Goal: Task Accomplishment & Management: Complete application form

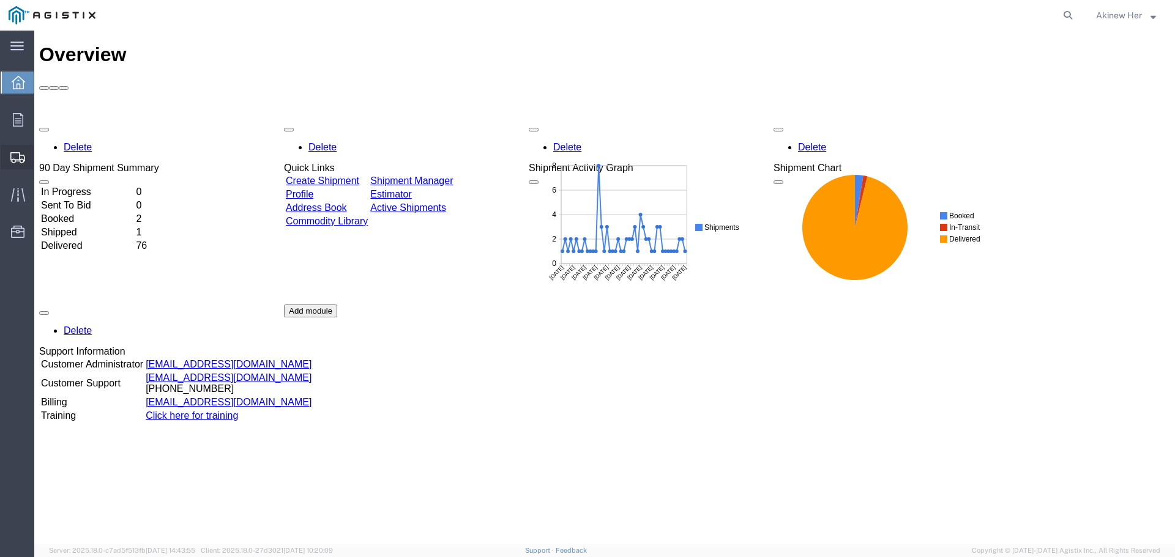
click at [0, 0] on span "Create Shipment" at bounding box center [0, 0] width 0 height 0
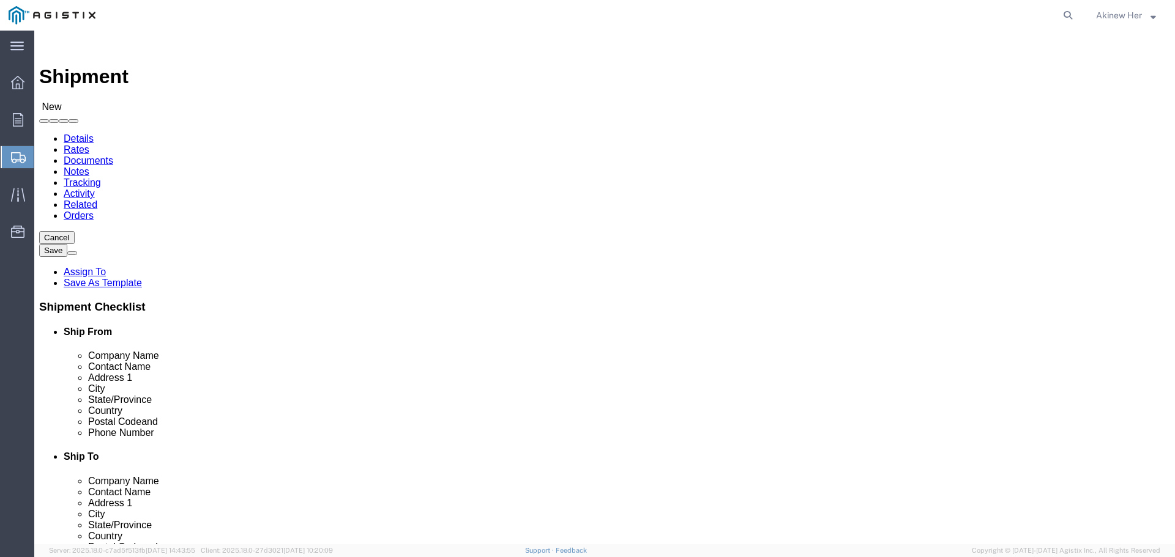
select select
click select "Select Graybar Electric Company Inc PG&E"
select select "9596"
click select "Select Graybar Electric Company Inc PG&E"
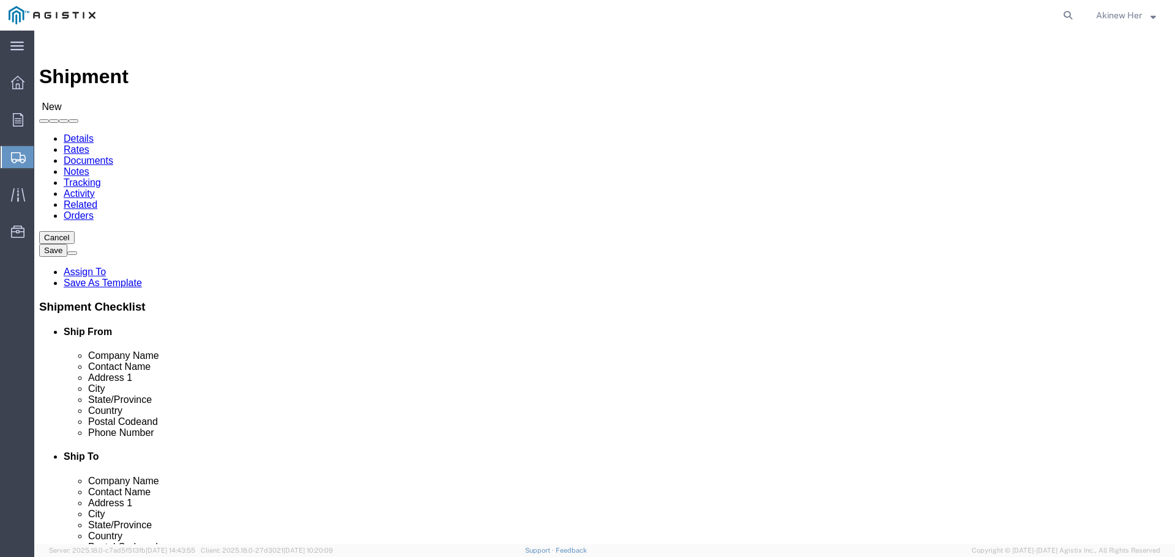
select select
select select "23082"
click select "Select All Others [GEOGRAPHIC_DATA] [GEOGRAPHIC_DATA] [GEOGRAPHIC_DATA] [GEOGRA…"
select select "MYPROFILE"
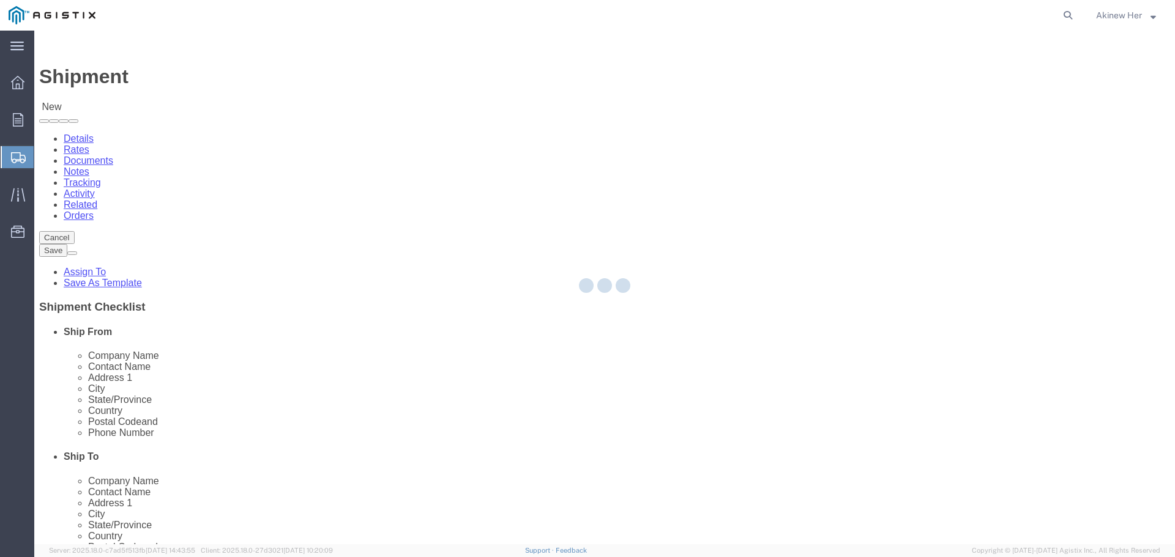
select select "CA"
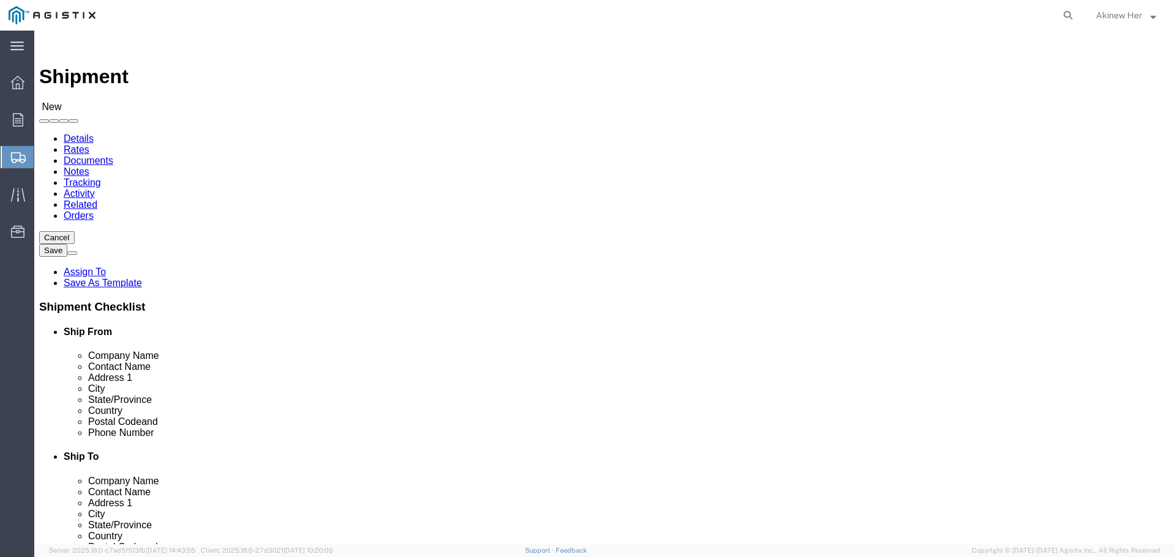
click input "text"
click input "PG7"
type input "PG&E"
click input "text"
type input "[PERSON_NAME] / [PERSON_NAME]"
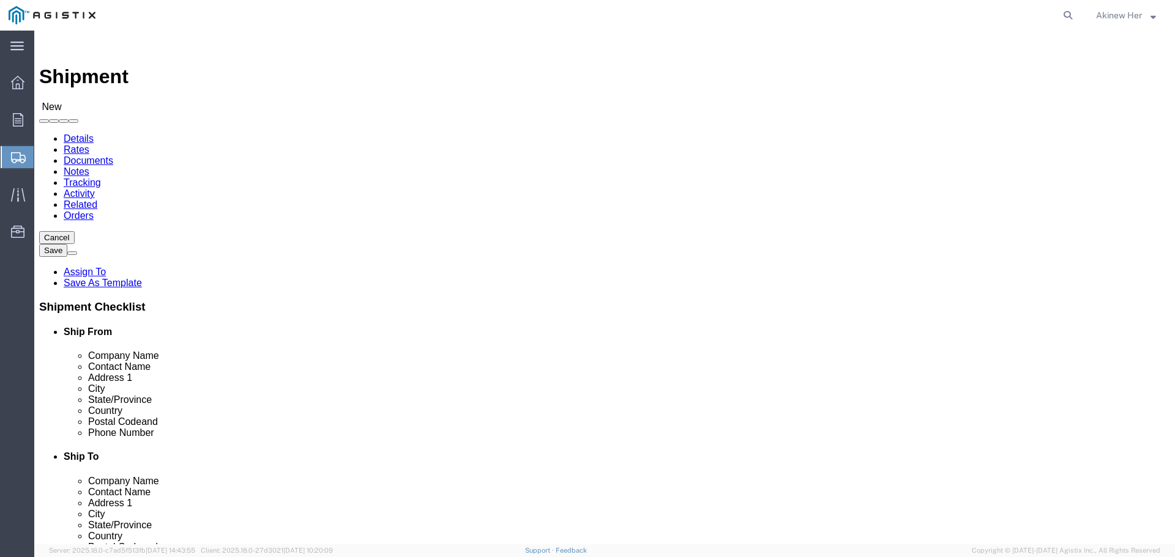
type input "[STREET_ADDRESS]"
type input "[GEOGRAPHIC_DATA]"
type input "C"
type input "CA"
type input "CAL"
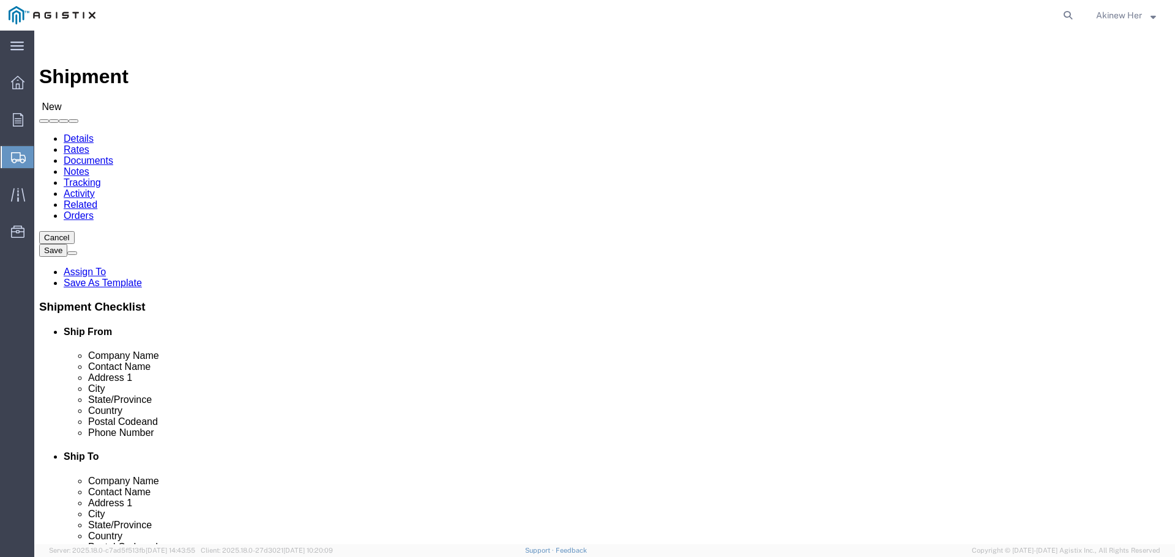
type input "95692"
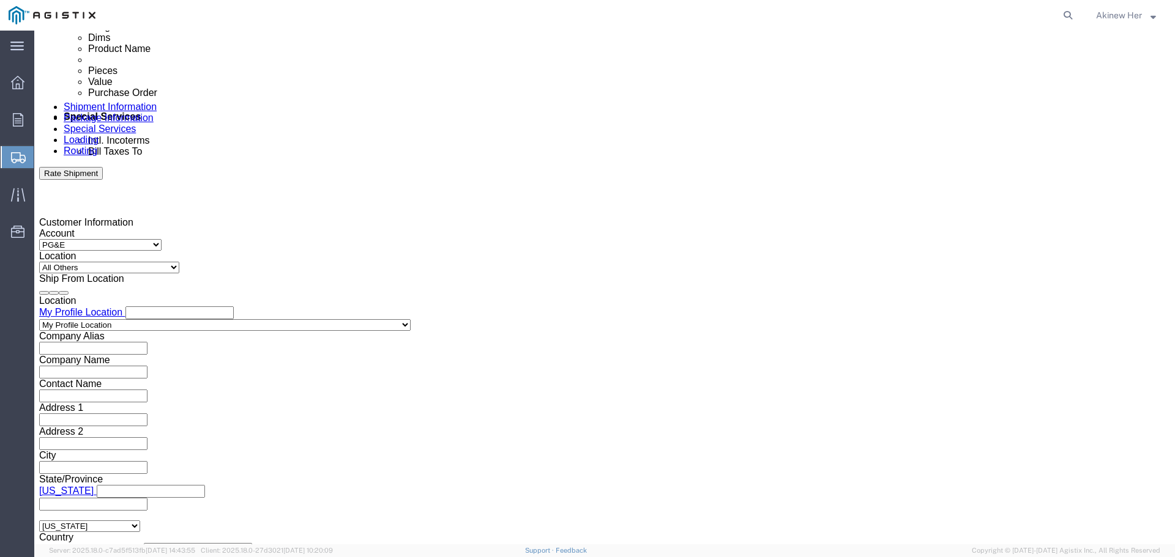
type input "18007435000"
click div "[DATE] 7:00 PM"
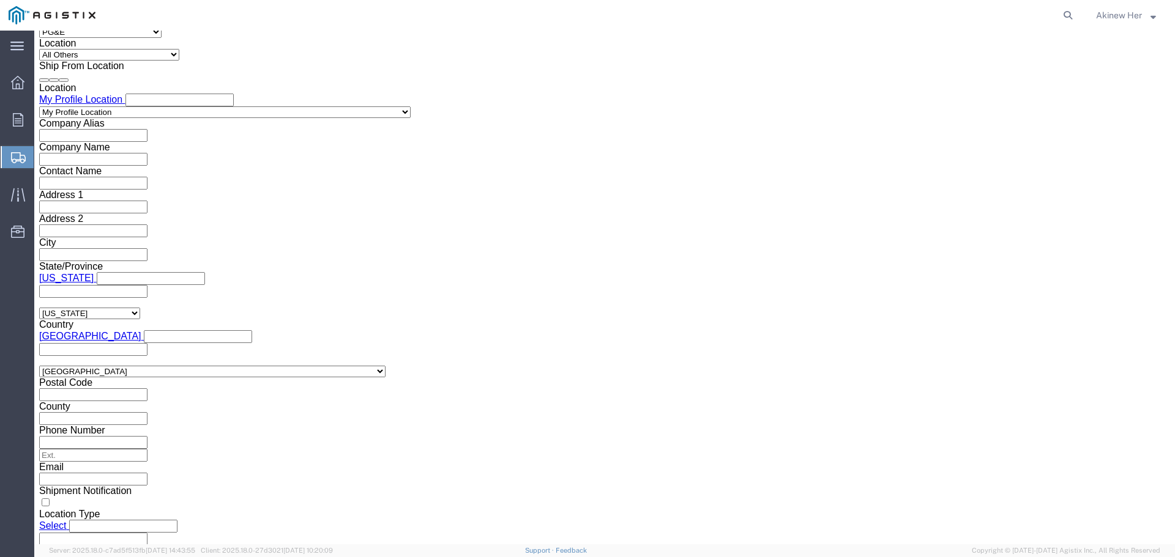
click input "7:00 PM"
type input "10:00 AM"
click button "Apply"
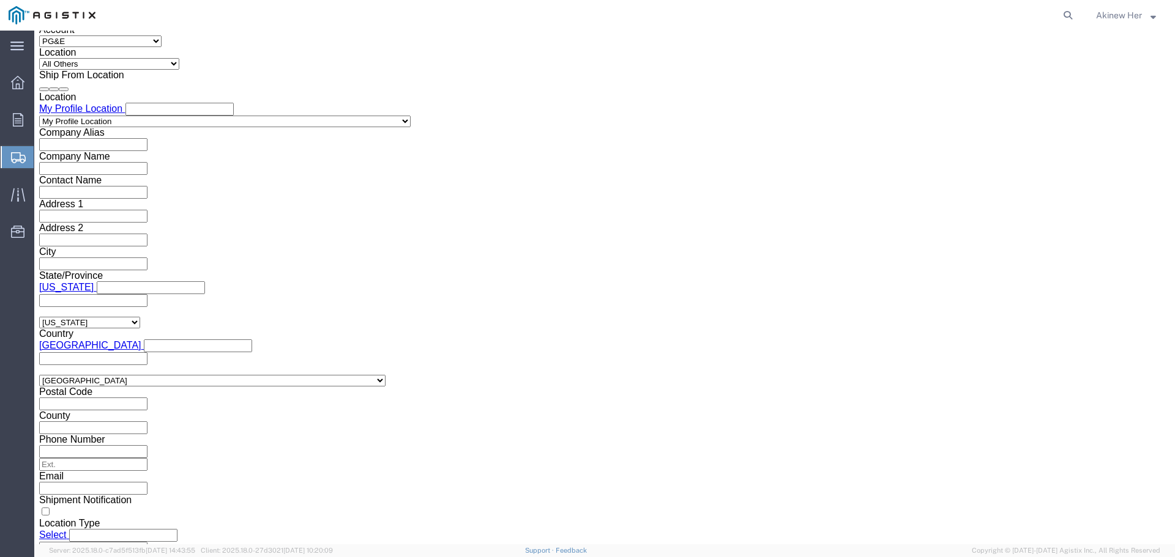
scroll to position [773, 0]
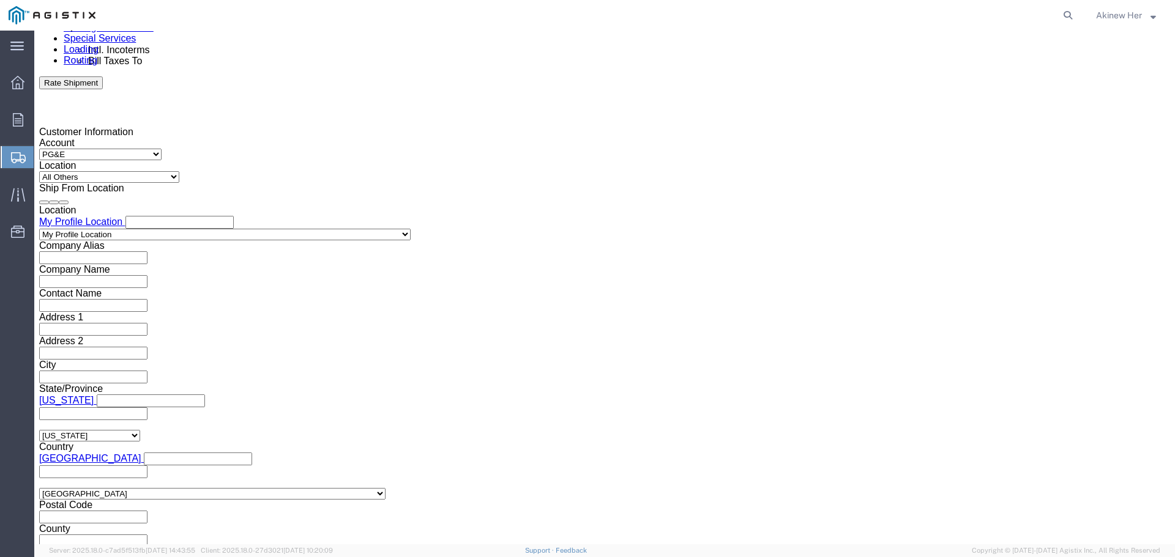
click div "[DATE] 11:00 AM"
type input "6:00 PM"
click button "Apply"
click div
drag, startPoint x: 508, startPoint y: 444, endPoint x: 555, endPoint y: 439, distance: 46.8
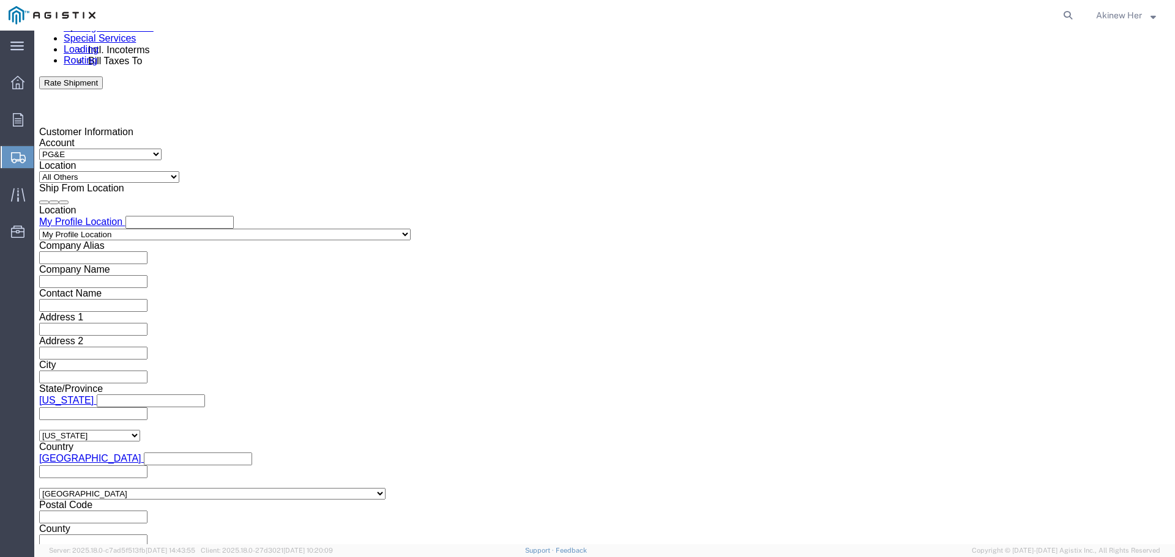
click input "7:00 PM"
type input "9:00 AM"
click button "Apply"
click div
type input "1:00 PM"
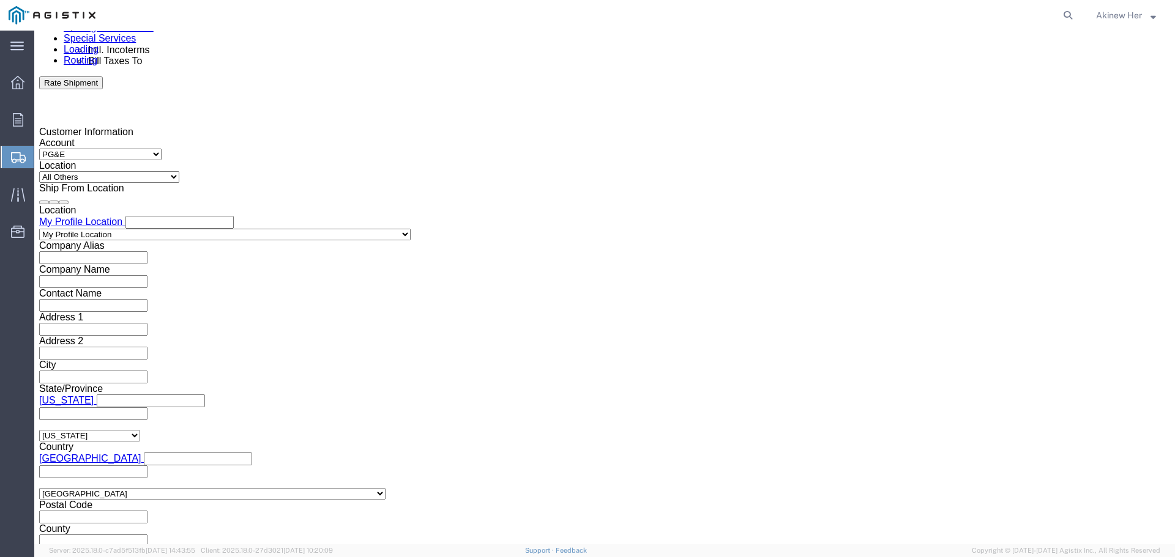
click button "Apply"
click input "text"
type input "2701175799"
select select "DELNUM"
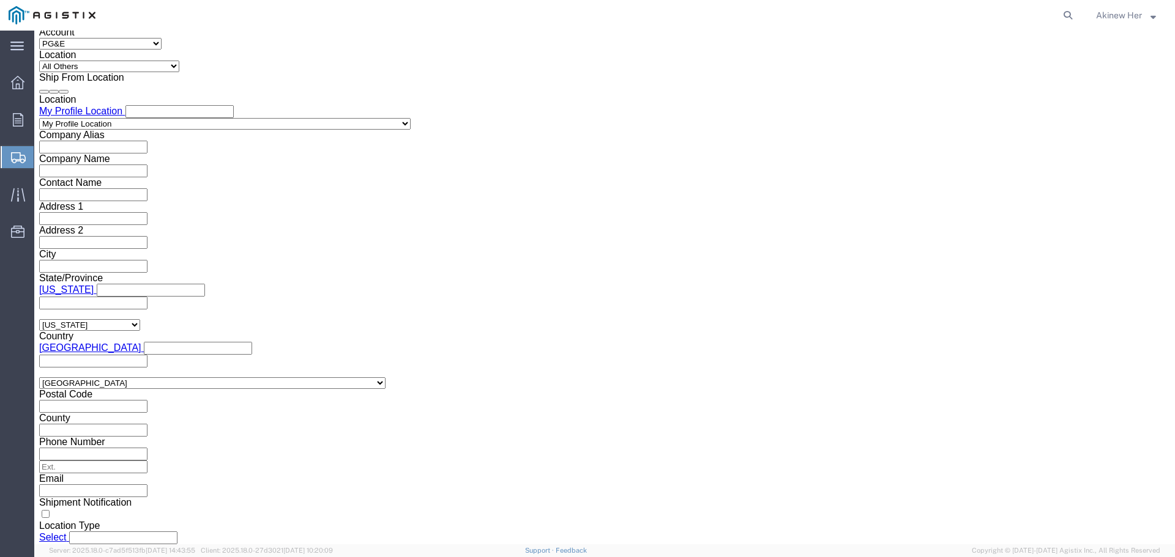
scroll to position [896, 0]
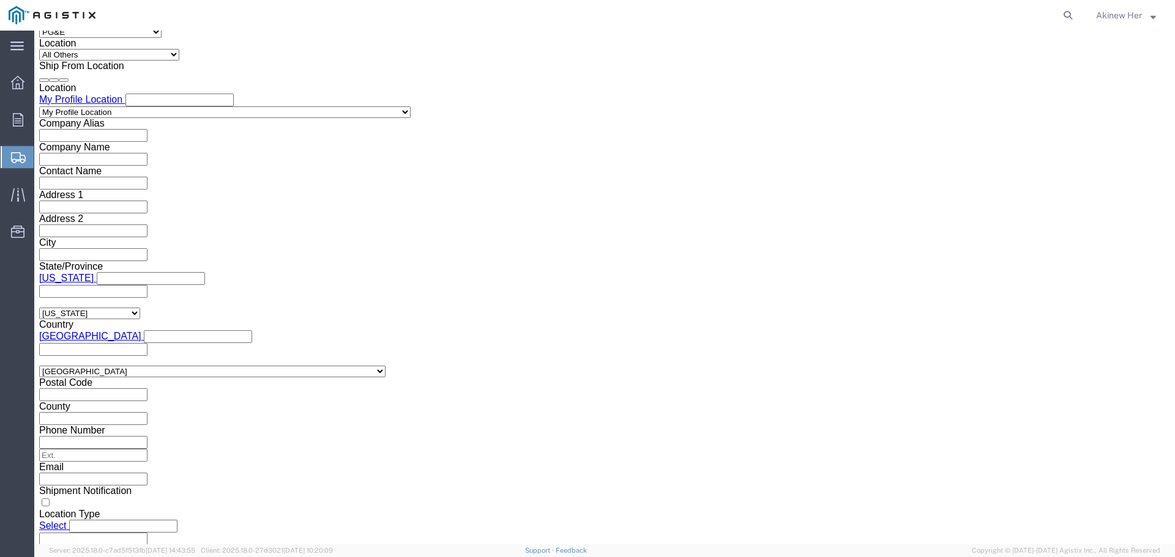
type input "8000983094"
click select "Select Air Less than Truckload Multi-Leg Ocean Freight Rail Small Parcel Truckl…"
select select "LTL"
click select "Select Air Less than Truckload Multi-Leg Ocean Freight Rail Small Parcel Truckl…"
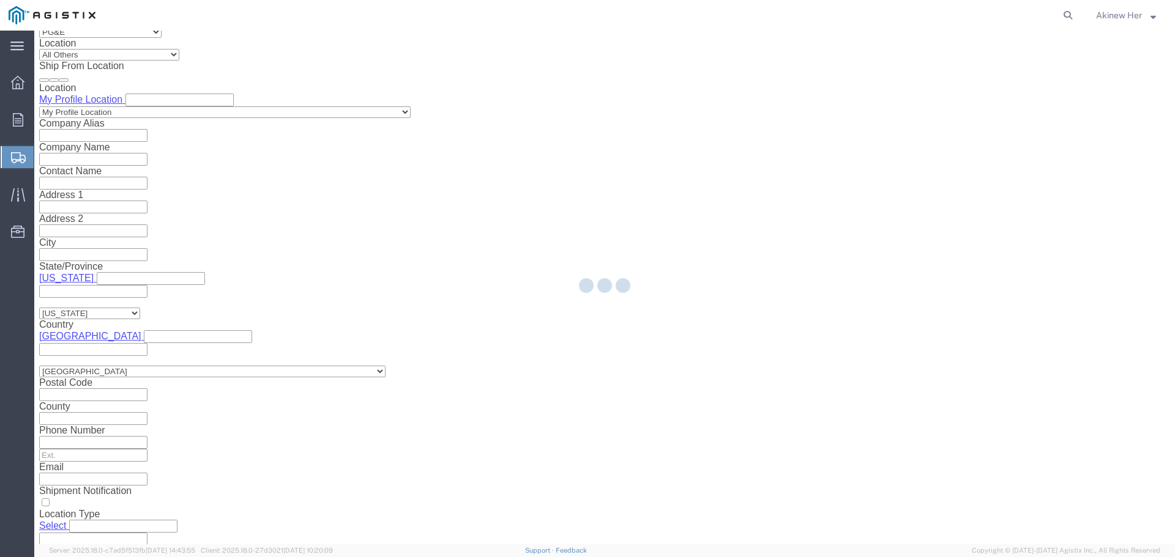
click at [142, 432] on div at bounding box center [604, 288] width 1140 height 514
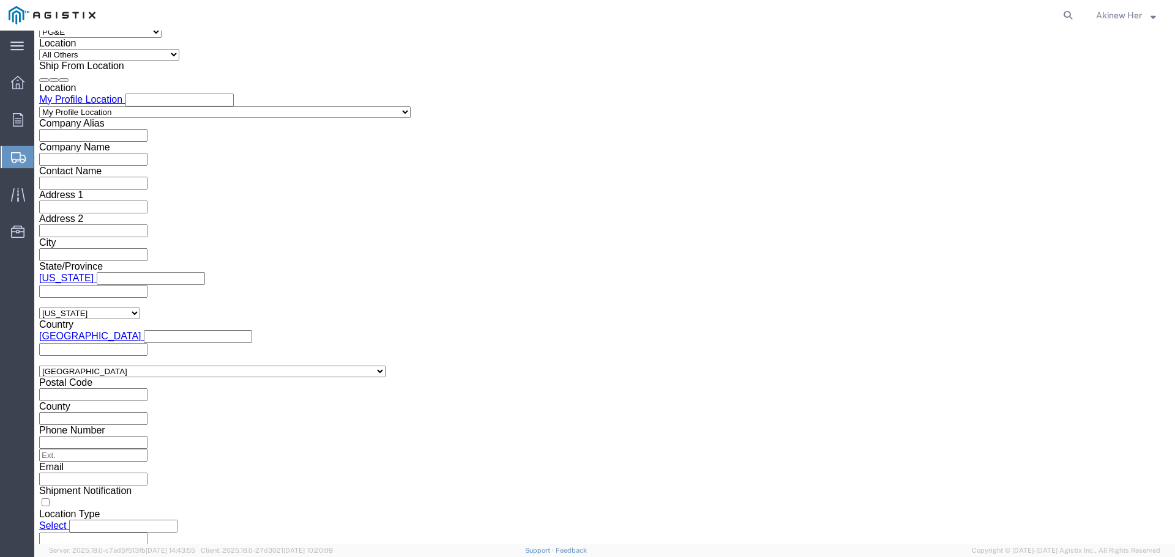
click select "Select Straight Truck"
select select "STTR"
click select "Select Straight Truck"
click button "Continue"
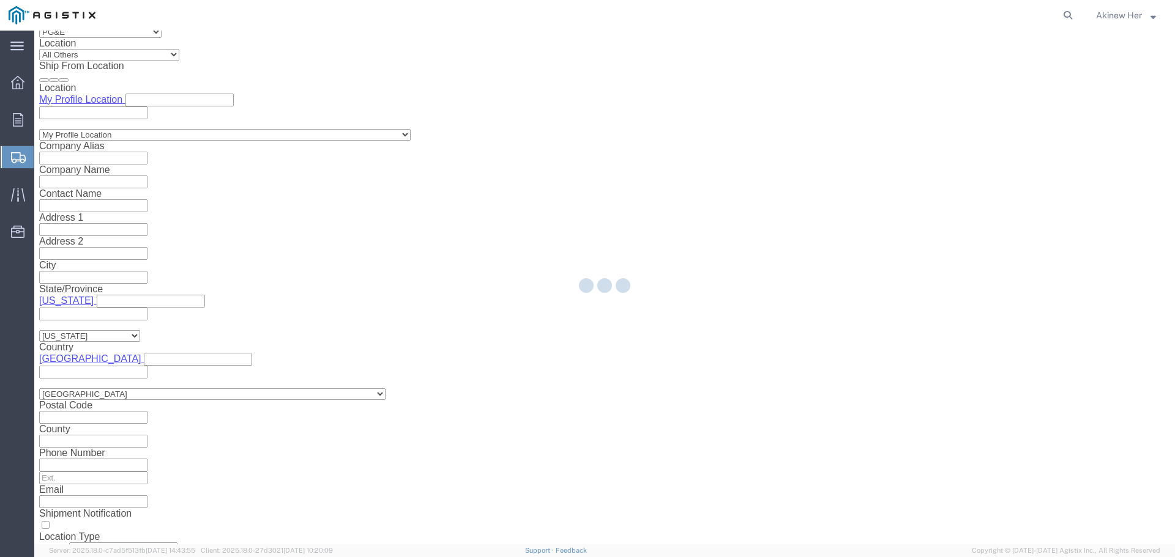
select select "21150"
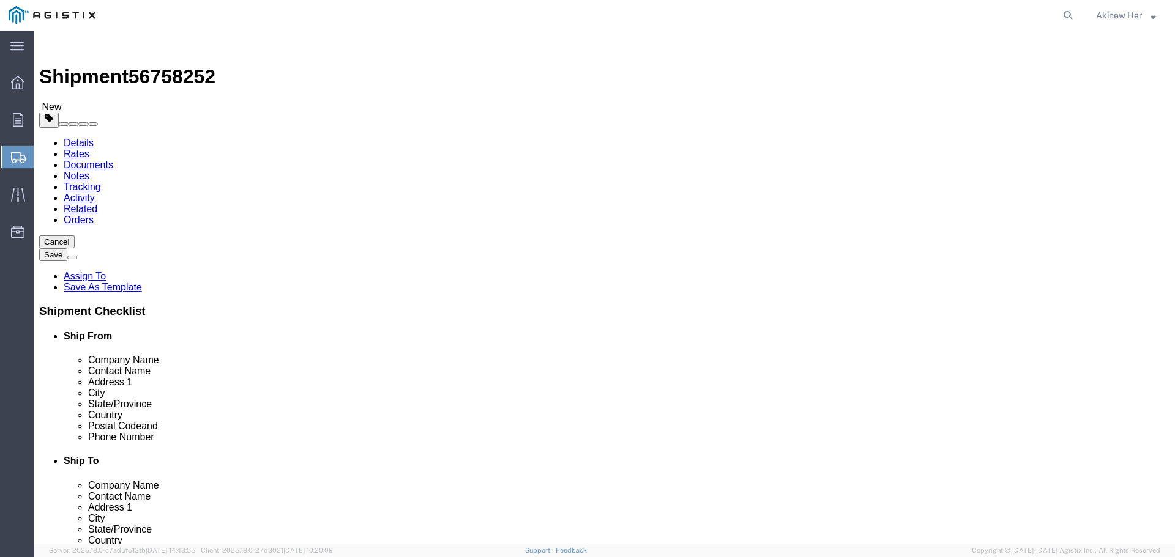
click select "Select Bulk Bundle(s) Cardboard Box(es) Carton(s) Crate(s) Drum(s) (Fiberboard)…"
select select "PSNS"
click select "Select Bulk Bundle(s) Cardboard Box(es) Carton(s) Crate(s) Drum(s) (Fiberboard)…"
click input "text"
type input "71"
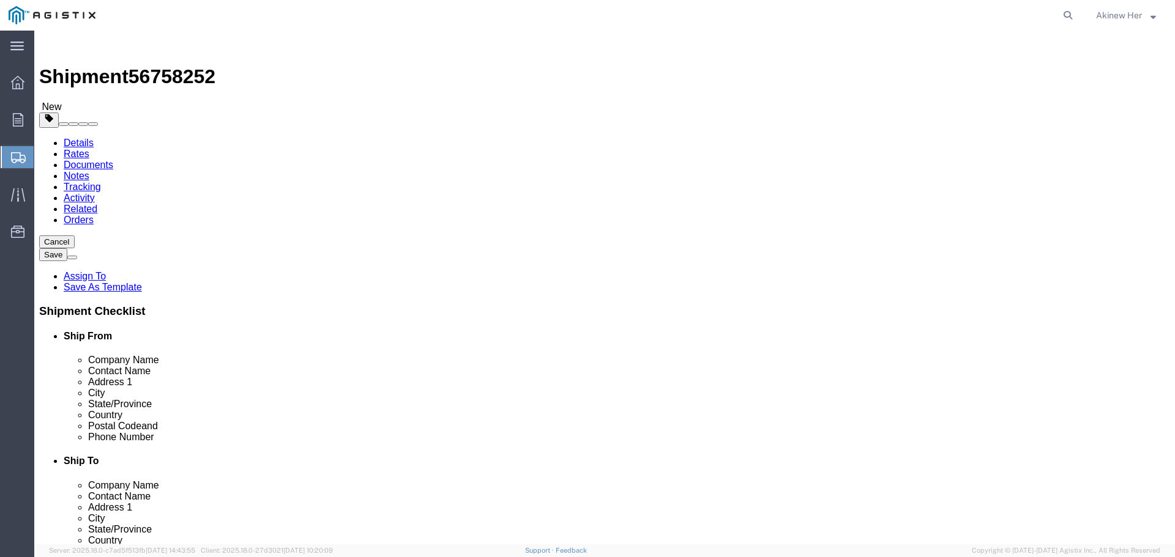
type input "61"
click input "text"
type input "77"
type input "1557"
click link "Add Content"
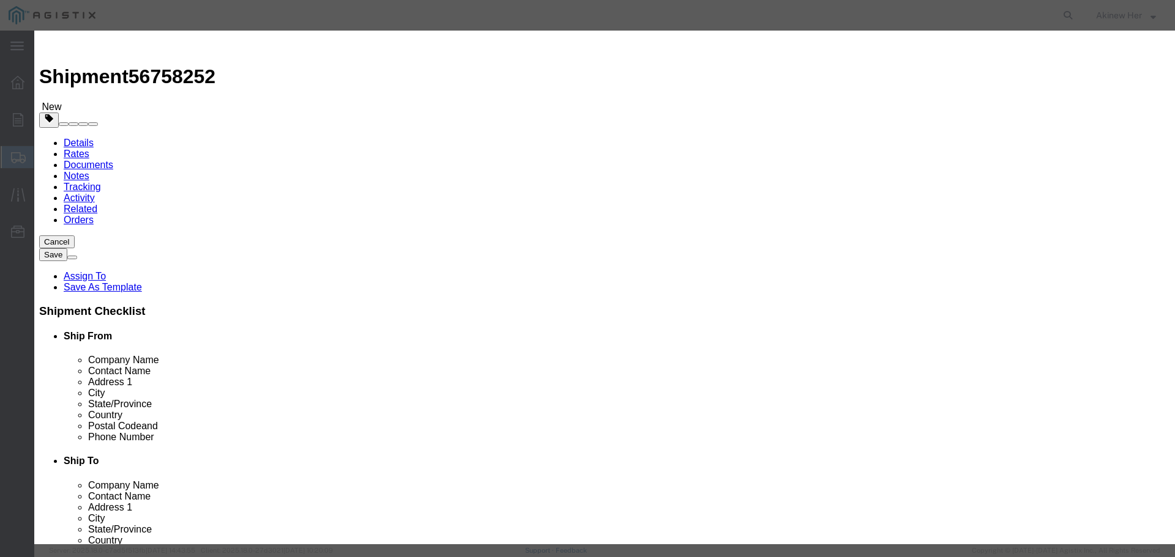
click input "text"
paste input "S-RO-72-LT-A-BK-CCS-6-CUT REEL"
type input "S-RO-72-LT-A-BK-CCS-6-CUT REEL"
click input "0"
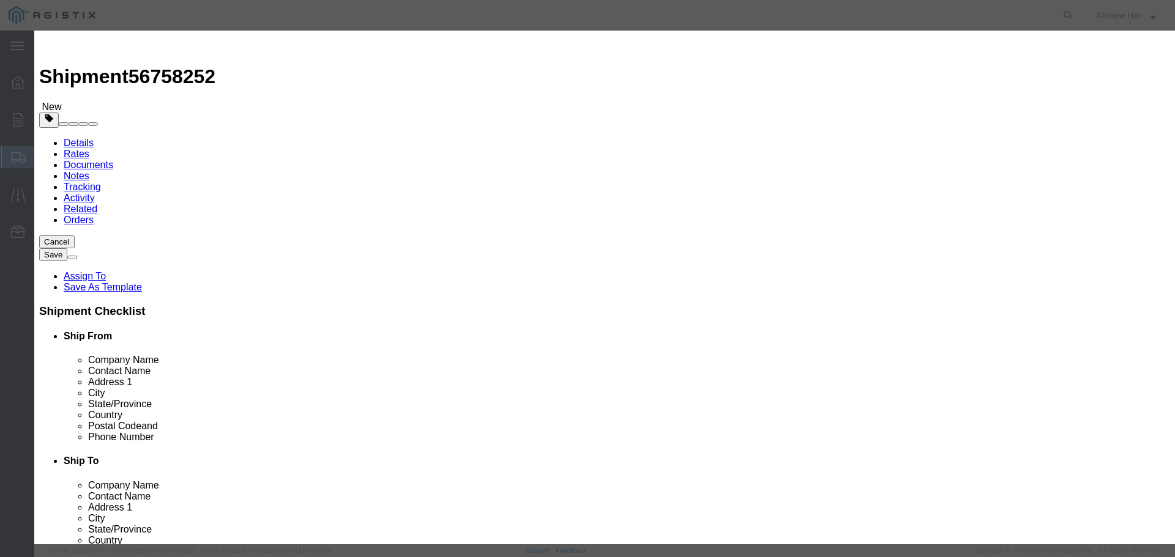
type input "9578"
select select "FT"
type input "13888.1"
select select "USD"
select select "70"
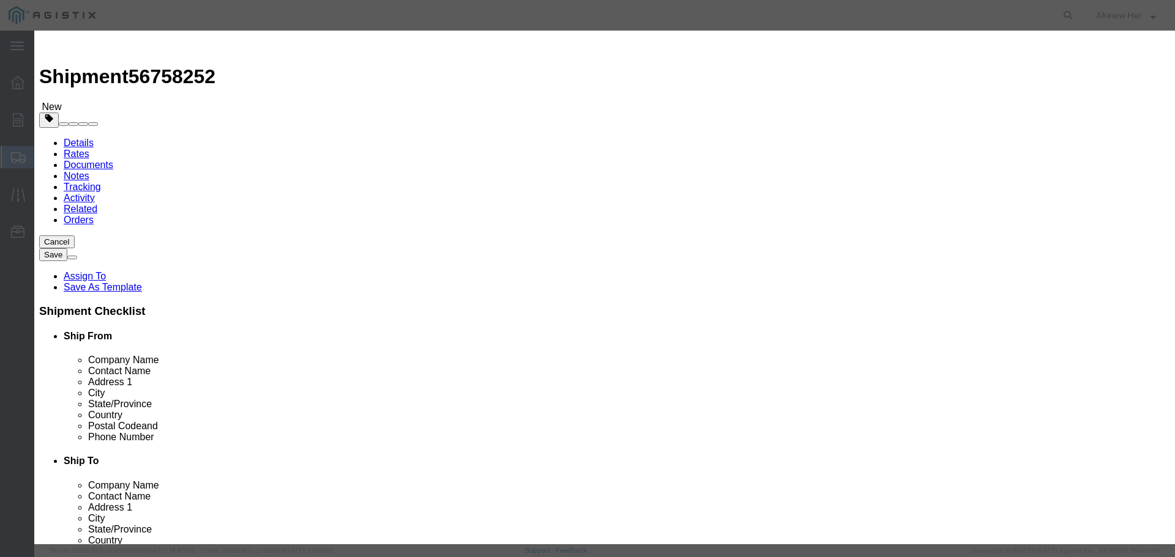
drag, startPoint x: 809, startPoint y: 423, endPoint x: 808, endPoint y: 431, distance: 8.6
click button "Save & Close"
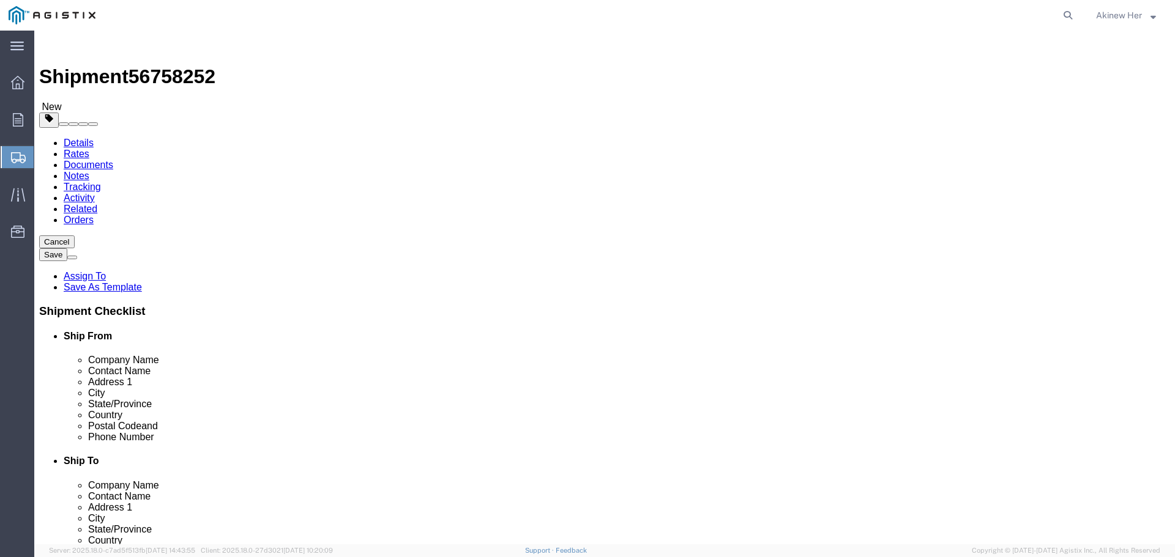
click link "Add Package"
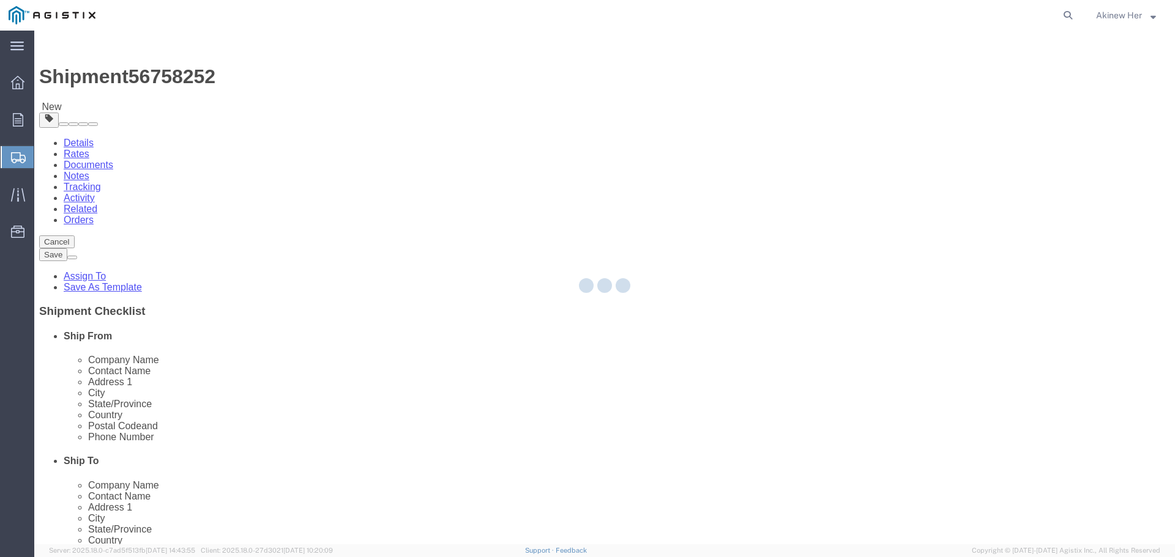
select select "PSNS"
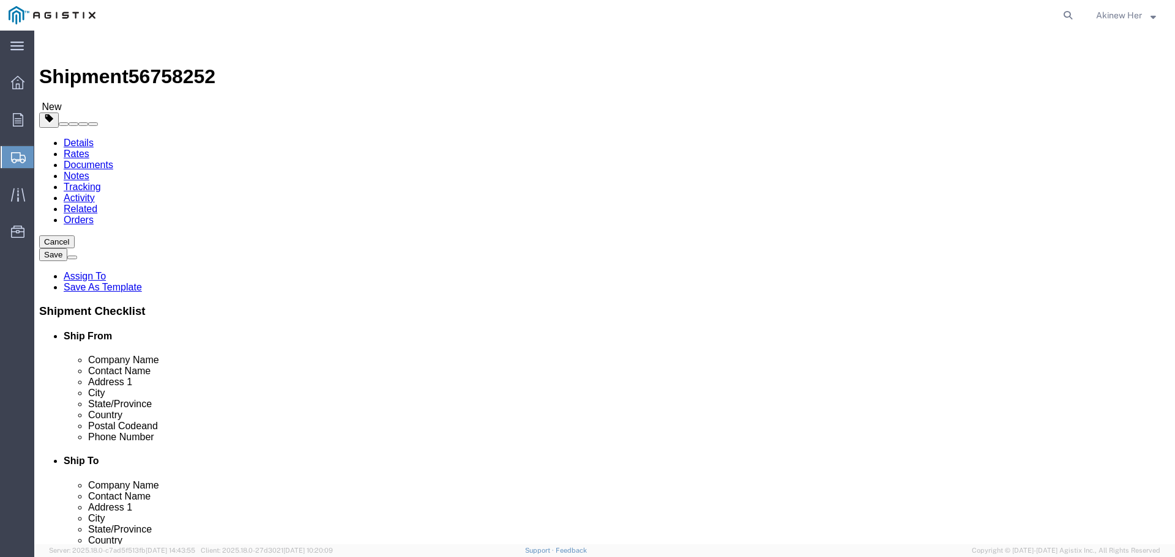
click select "Select Bulk Bundle(s) Cardboard Box(es) Carton(s) Crate(s) Drum(s) (Fiberboard)…"
select select "PSNS"
click select "Select Bulk Bundle(s) Cardboard Box(es) Carton(s) Crate(s) Drum(s) (Fiberboard)…"
click input "text"
type input "31"
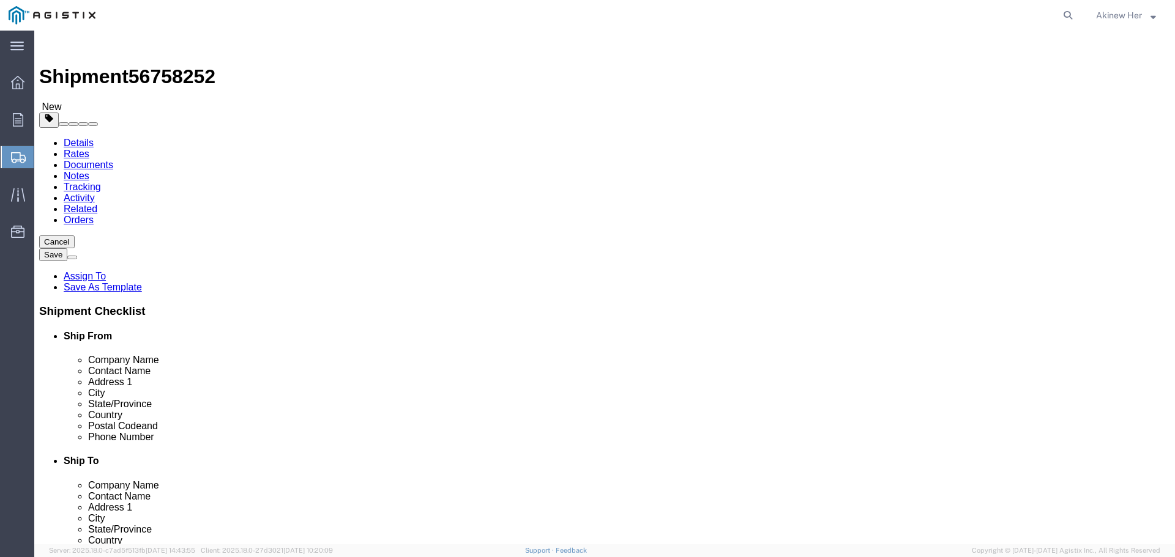
type input "31"
type input "18"
type input "72"
click link "Add Content"
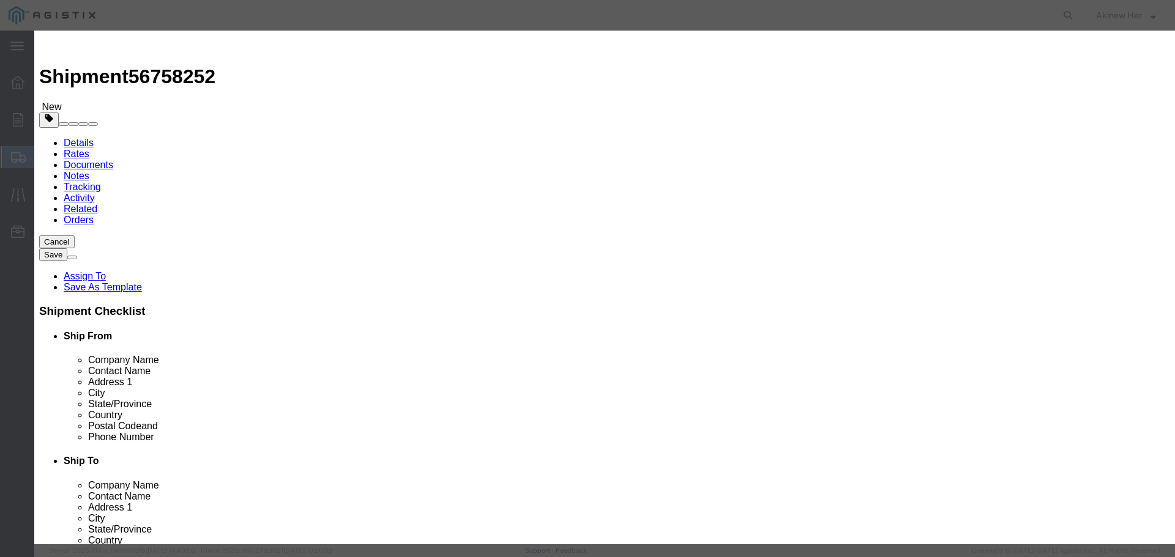
click input "text"
paste input "S-RO-72-LT-A-BK-CCS-6-CUT REEL"
type input "S-RO-72-LT-A-BK-CCS-6-CUT REEL"
type input "422"
select select "FT"
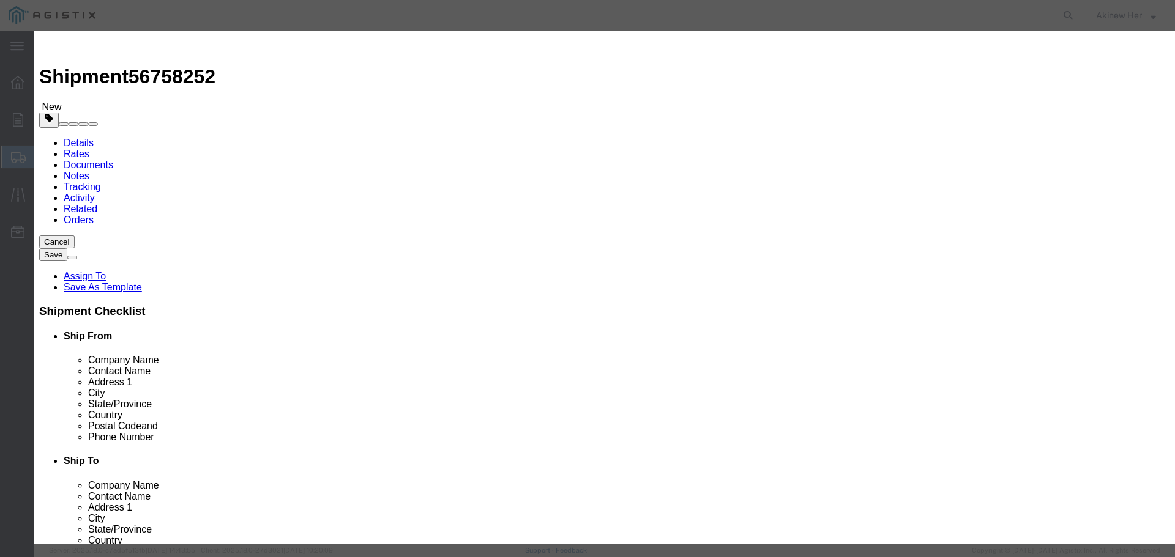
type input "611.9"
select select "USD"
select select "70"
click button "Save & Close"
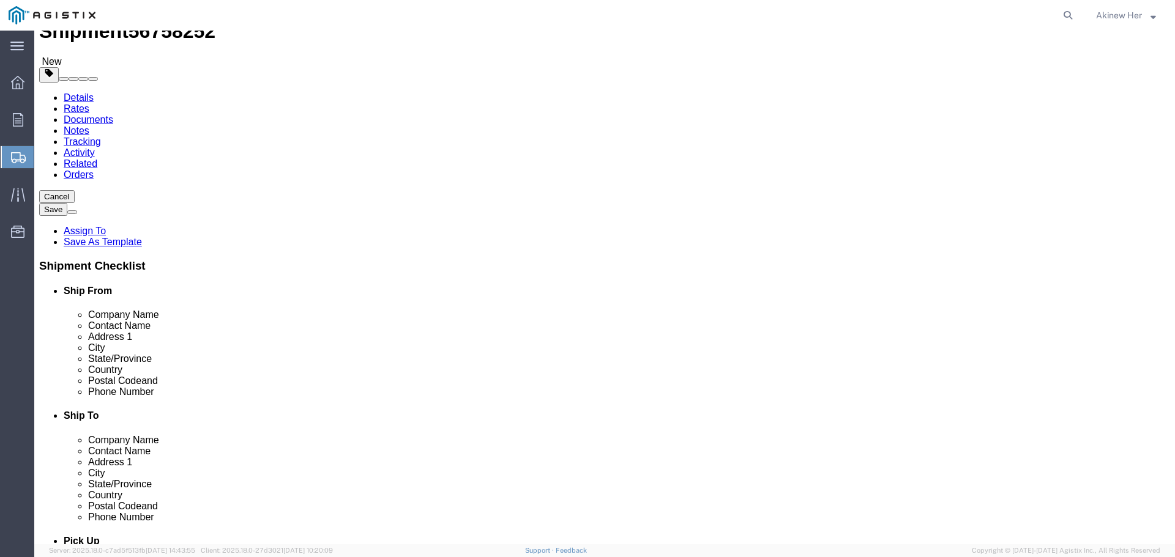
scroll to position [139, 0]
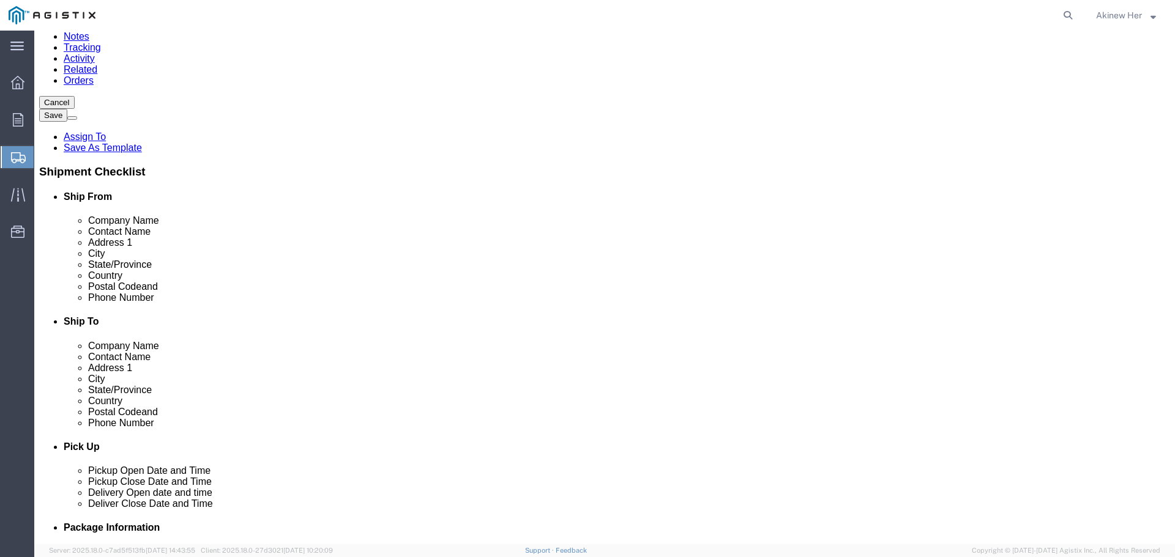
click button "Rate Shipment"
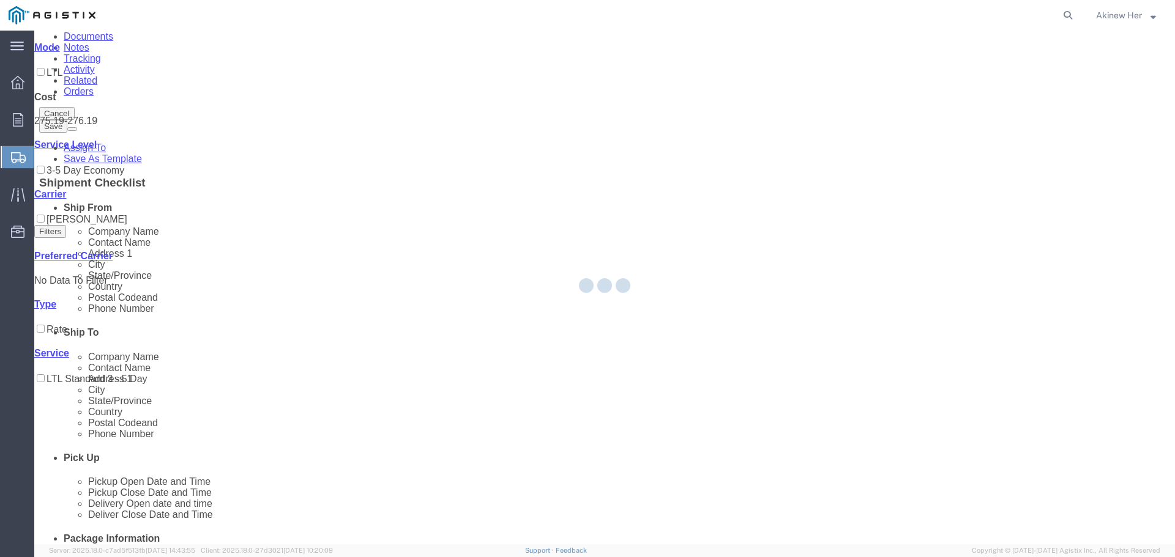
scroll to position [0, 0]
